Goal: Register for event/course

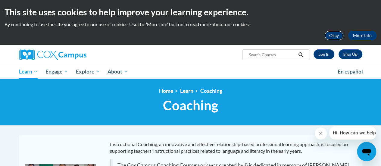
click at [332, 37] on button "Okay" at bounding box center [333, 36] width 19 height 10
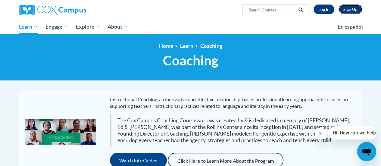
click at [345, 10] on link "Sign Up" at bounding box center [350, 10] width 24 height 10
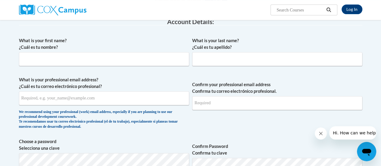
scroll to position [103, 0]
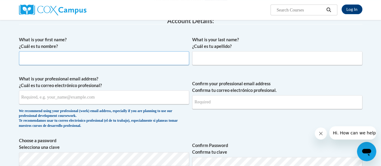
click at [152, 54] on input "What is your first name? ¿Cuál es tu nombre?" at bounding box center [104, 58] width 170 height 14
type input "Melissa"
type input "Joiner"
type input "melissanicolejoiner@gmail.com"
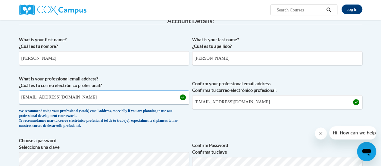
drag, startPoint x: 122, startPoint y: 100, endPoint x: 0, endPoint y: 122, distance: 124.0
type input "melissajoiner41@gmail.com"
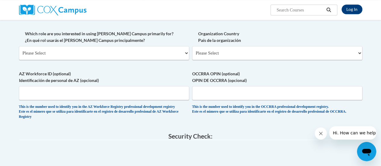
scroll to position [292, 0]
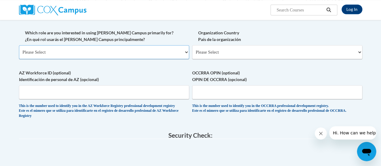
click at [174, 51] on select "Please Select College/University | Colegio/Universidad Community/Nonprofit Part…" at bounding box center [104, 52] width 170 height 14
select select "fbf2d438-af2f-41f8-98f1-81c410e29de3"
click at [19, 45] on select "Please Select College/University | Colegio/Universidad Community/Nonprofit Part…" at bounding box center [104, 52] width 170 height 14
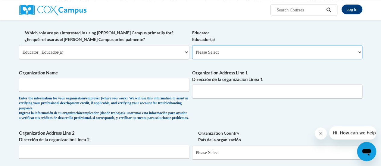
click at [247, 49] on select "Please Select Early Learning/Daycare Teacher/Family Home Care Provider | Maestr…" at bounding box center [277, 52] width 170 height 14
select select "8e1a676a-2f1d-4924-8ba1-6ffde03e8dcb"
click at [192, 45] on select "Please Select Early Learning/Daycare Teacher/Family Home Care Provider | Maestr…" at bounding box center [277, 52] width 170 height 14
click at [155, 82] on input "Organization Name" at bounding box center [104, 85] width 170 height 14
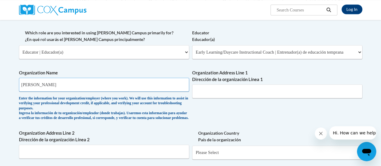
type input "Porter Leath"
type input "868 N Mananssas Memphis, TN 38107"
type input "m"
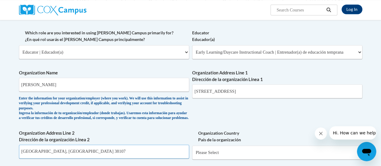
type input "Memphis, TN 38107"
drag, startPoint x: 275, startPoint y: 94, endPoint x: 142, endPoint y: 60, distance: 137.9
click at [142, 60] on div "What is your first name? ¿Cuál es tu nombre? Melissa What is your last name? ¿C…" at bounding box center [190, 34] width 343 height 379
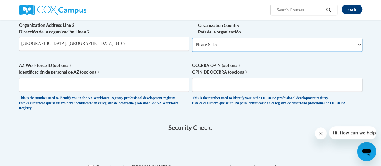
scroll to position [402, 0]
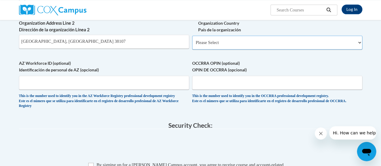
click at [250, 44] on select "Please Select United States | Estados Unidos Outside of the United States | Fue…" at bounding box center [277, 42] width 170 height 14
select select "ad49bcad-a171-4b2e-b99c-48b446064914"
click at [192, 40] on select "Please Select United States | Estados Unidos Outside of the United States | Fue…" at bounding box center [277, 42] width 170 height 14
select select
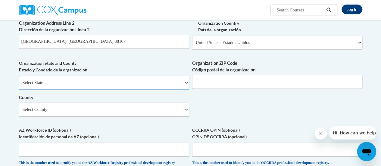
click at [114, 83] on select "Select State Alabama Alaska Arizona Arkansas California Colorado Connecticut De…" at bounding box center [104, 83] width 170 height 14
select select "Tennessee"
click at [19, 80] on select "Select State Alabama Alaska Arizona Arkansas California Colorado Connecticut De…" at bounding box center [104, 83] width 170 height 14
click at [207, 88] on input "Organization ZIP Code Código postal de la organización" at bounding box center [277, 82] width 170 height 14
type input "38107"
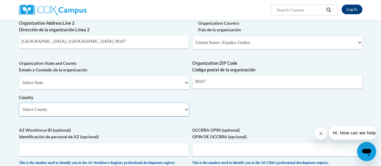
click at [117, 114] on select "Select County Anderson Bedford Benton Bledsoe Blount Bradley Campbell Cannon Ca…" at bounding box center [104, 109] width 170 height 14
select select "Shelby"
click at [19, 107] on select "Select County Anderson Bedford Benton Bledsoe Blount Bradley Campbell Cannon Ca…" at bounding box center [104, 109] width 170 height 14
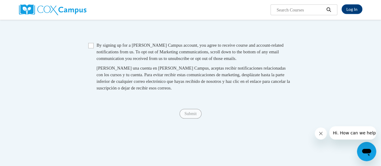
scroll to position [567, 0]
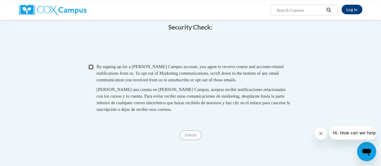
click at [90, 69] on input "Checkbox" at bounding box center [90, 66] width 5 height 5
checkbox input "true"
click at [188, 140] on input "Submit" at bounding box center [190, 135] width 22 height 10
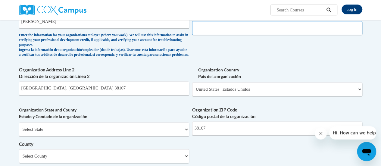
scroll to position [357, 0]
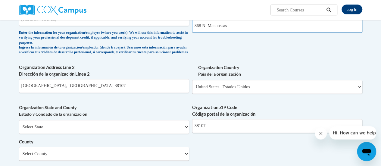
type input "868 N. Mananssas"
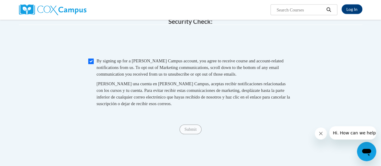
scroll to position [579, 0]
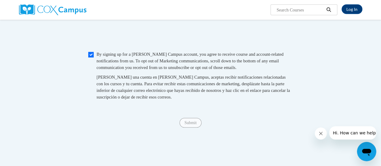
click at [238, 100] on div "Al crear una cuenta en Cox Campus, aceptas recibir notificaciones relacionadas …" at bounding box center [195, 87] width 196 height 26
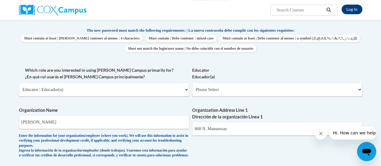
scroll to position [256, 0]
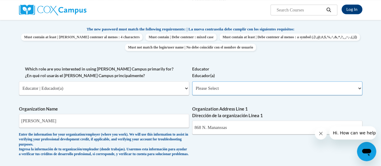
click at [260, 89] on select "Please Select Early Learning/Daycare Teacher/Family Home Care Provider | Maestr…" at bounding box center [277, 88] width 170 height 14
select select "8e1a676a-2f1d-4924-8ba1-6ffde03e8dcb"
click at [192, 81] on select "Please Select Early Learning/Daycare Teacher/Family Home Care Provider | Maestr…" at bounding box center [277, 88] width 170 height 14
select select "null"
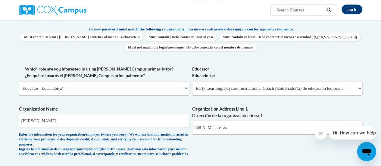
click at [301, 67] on label "Educator Educador(a)" at bounding box center [277, 72] width 170 height 13
click at [301, 81] on select "Please Select Early Learning/Daycare Teacher/Family Home Care Provider | Maestr…" at bounding box center [277, 88] width 170 height 14
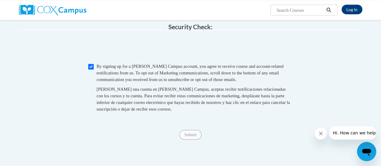
scroll to position [563, 0]
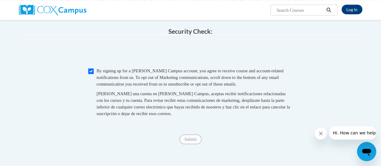
click at [93, 76] on fieldset "Security Check: Enter the security code + = TextBox Checkbox" at bounding box center [190, 79] width 343 height 102
click at [88, 83] on span "Checkbox By signing up for a Cox Campus account, you agree to receive course an…" at bounding box center [190, 94] width 205 height 55
click at [90, 74] on input "Checkbox" at bounding box center [90, 70] width 5 height 5
click at [91, 74] on input "Checkbox" at bounding box center [90, 70] width 5 height 5
checkbox input "true"
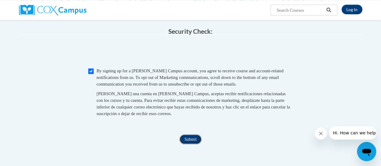
click at [195, 144] on input "Submit" at bounding box center [190, 139] width 22 height 10
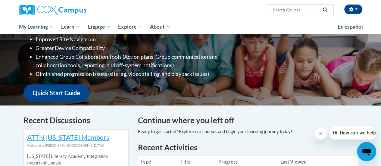
scroll to position [101, 0]
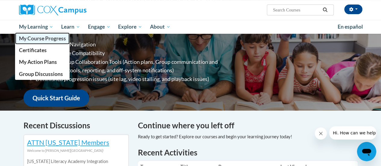
click at [48, 40] on span "My Course Progress" at bounding box center [42, 38] width 47 height 6
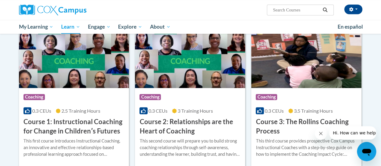
scroll to position [174, 0]
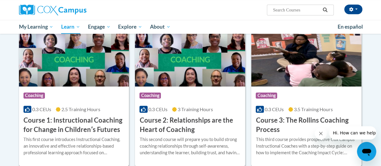
click at [113, 85] on img at bounding box center [74, 55] width 110 height 61
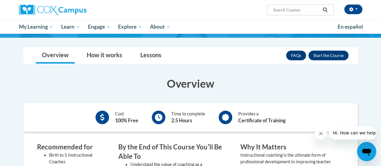
scroll to position [87, 0]
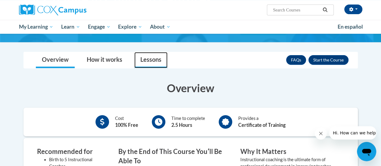
click at [153, 59] on link "Lessons" at bounding box center [150, 60] width 33 height 16
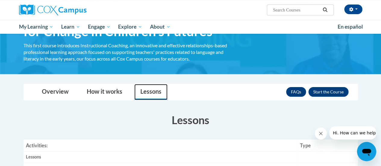
scroll to position [27, 0]
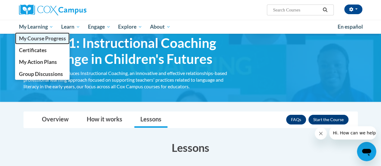
click at [37, 39] on span "My Course Progress" at bounding box center [42, 38] width 47 height 6
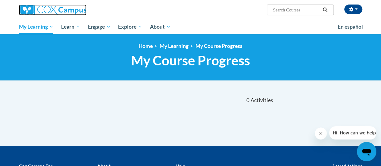
click at [50, 12] on img at bounding box center [52, 10] width 67 height 11
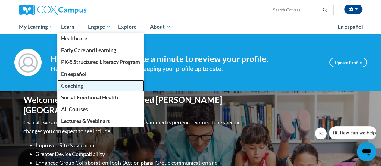
click at [76, 88] on span "Coaching" at bounding box center [72, 85] width 22 height 6
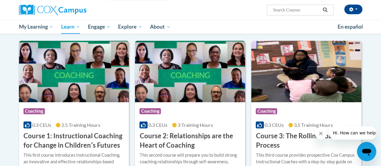
scroll to position [194, 0]
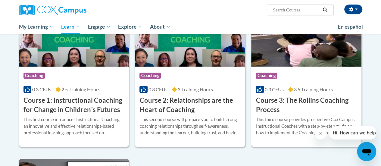
click at [90, 96] on h3 "Course 1: Instructional Coaching for Change in Childrenʹs Futures" at bounding box center [73, 105] width 101 height 19
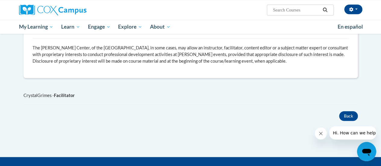
scroll to position [316, 0]
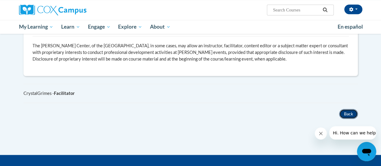
click at [345, 111] on button "Back" at bounding box center [348, 114] width 19 height 10
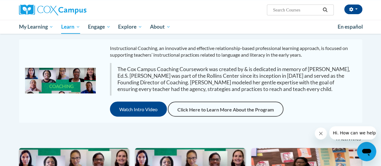
scroll to position [50, 0]
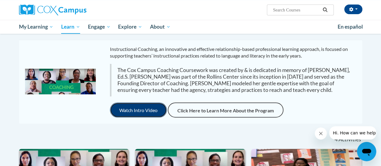
click at [133, 112] on button "Watch Intro Video" at bounding box center [138, 109] width 57 height 15
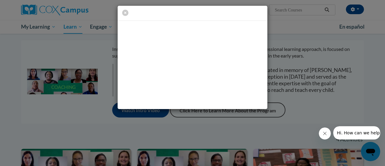
click at [320, 119] on div at bounding box center [192, 83] width 385 height 166
click at [125, 9] on span "button" at bounding box center [125, 13] width 6 height 8
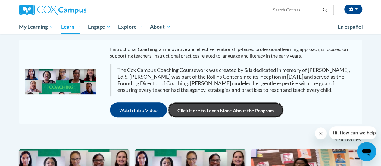
click at [203, 114] on link "Click Here to Learn More About the Program" at bounding box center [226, 109] width 116 height 15
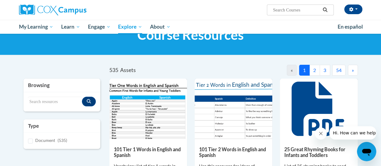
scroll to position [23, 0]
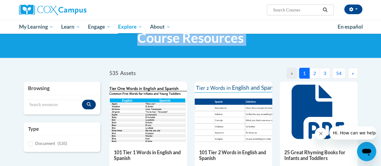
drag, startPoint x: 376, startPoint y: 32, endPoint x: 380, endPoint y: 68, distance: 36.9
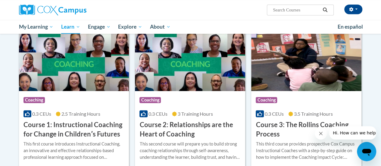
scroll to position [187, 0]
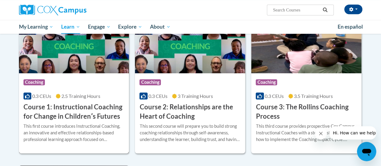
click at [71, 60] on img at bounding box center [74, 42] width 110 height 61
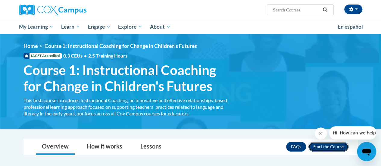
click at [324, 149] on button "Enroll" at bounding box center [328, 147] width 40 height 10
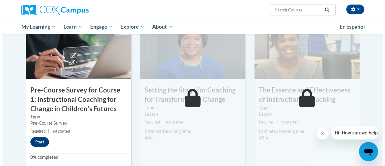
scroll to position [163, 0]
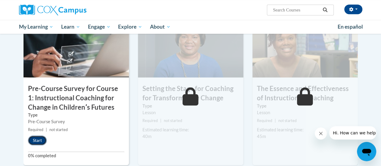
click at [34, 140] on button "Start" at bounding box center [37, 140] width 19 height 10
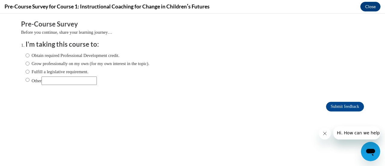
scroll to position [0, 0]
click at [36, 60] on label "Grow professionally on my own (for my own interest in the topic)." at bounding box center [88, 63] width 124 height 7
click at [29, 60] on input "Grow professionally on my own (for my own interest in the topic)." at bounding box center [28, 63] width 4 height 7
radio input "true"
click at [35, 55] on label "Obtain required Professional Development credit." at bounding box center [73, 55] width 94 height 7
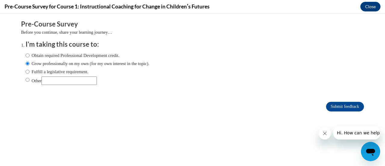
click at [29, 55] on input "Obtain required Professional Development credit." at bounding box center [28, 55] width 4 height 7
radio input "true"
click at [340, 108] on input "Submit feedback" at bounding box center [345, 107] width 38 height 10
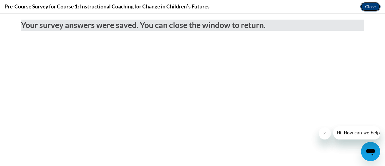
click at [369, 4] on button "Close" at bounding box center [370, 7] width 20 height 10
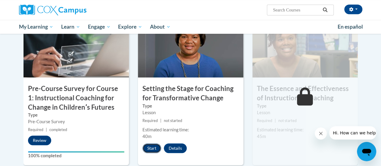
click at [155, 146] on button "Start" at bounding box center [151, 148] width 19 height 10
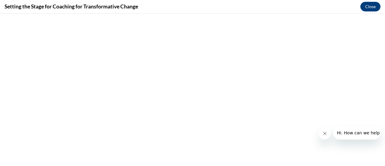
click at [319, 131] on button "Close message from company" at bounding box center [325, 133] width 12 height 12
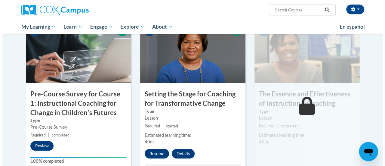
scroll to position [159, 0]
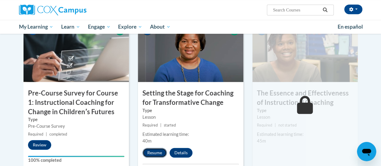
click at [150, 155] on button "Resume" at bounding box center [154, 153] width 24 height 10
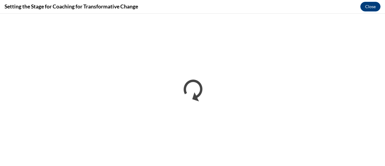
scroll to position [0, 0]
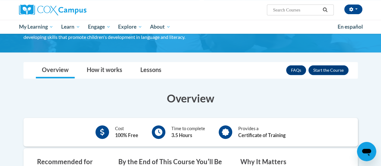
scroll to position [60, 0]
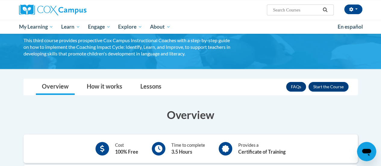
click at [320, 79] on div "FAQs Enroll" at bounding box center [317, 87] width 62 height 16
click at [322, 85] on button "Enroll" at bounding box center [328, 87] width 40 height 10
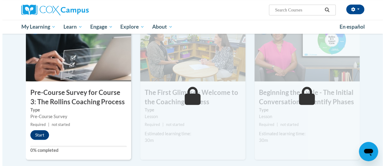
scroll to position [139, 0]
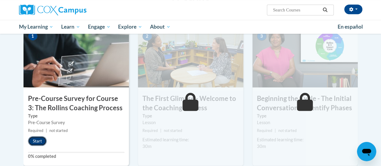
click at [36, 137] on button "Start" at bounding box center [37, 141] width 19 height 10
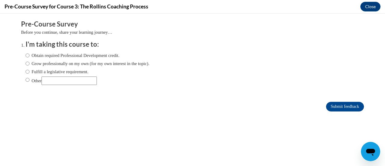
scroll to position [0, 0]
click at [91, 57] on label "Obtain required Professional Development credit." at bounding box center [73, 55] width 94 height 7
click at [29, 57] on input "Obtain required Professional Development credit." at bounding box center [28, 55] width 4 height 7
radio input "true"
click at [346, 109] on input "Submit feedback" at bounding box center [345, 107] width 38 height 10
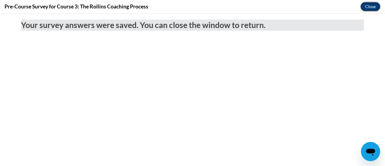
click at [368, 3] on button "Close" at bounding box center [370, 7] width 20 height 10
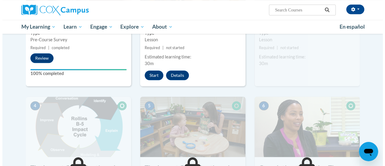
scroll to position [216, 0]
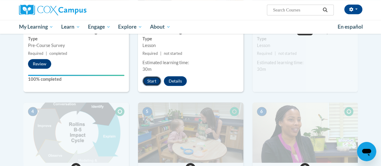
click at [149, 76] on button "Start" at bounding box center [151, 81] width 19 height 10
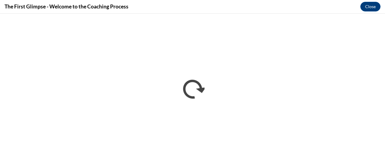
scroll to position [0, 0]
